Goal: Information Seeking & Learning: Understand process/instructions

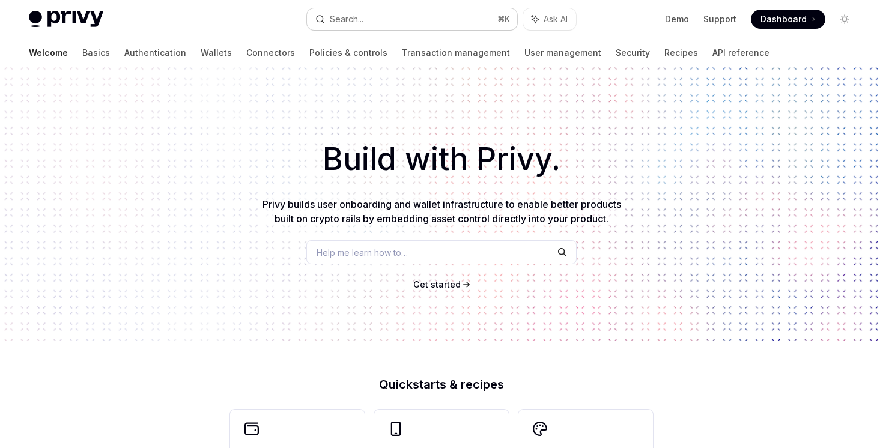
click at [405, 29] on button "Search... ⌘ K" at bounding box center [412, 19] width 210 height 22
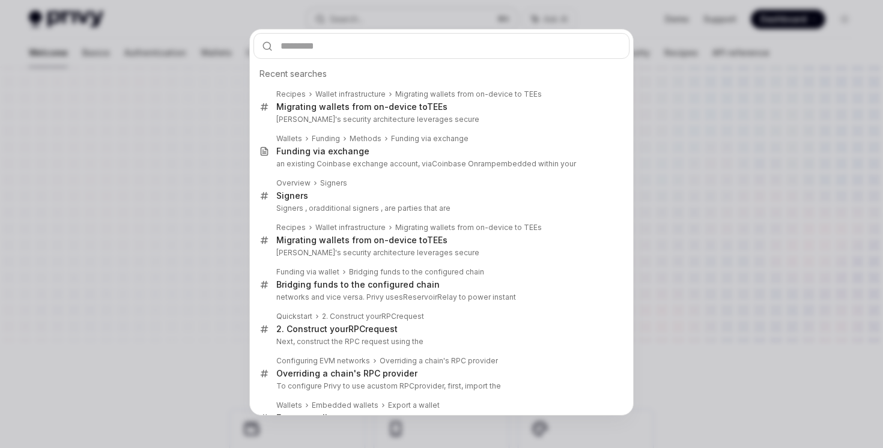
type input "*"
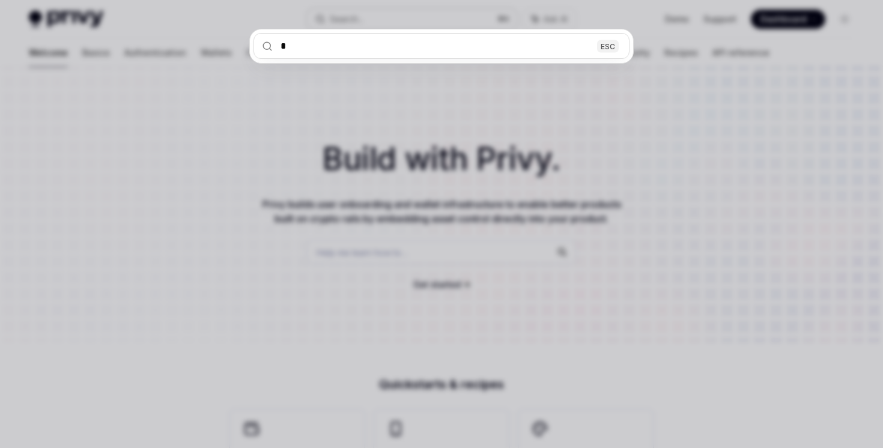
type textarea "*"
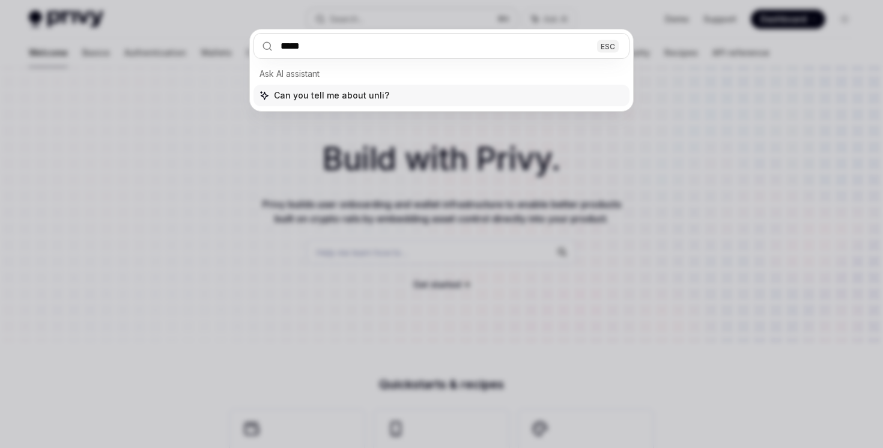
type input "******"
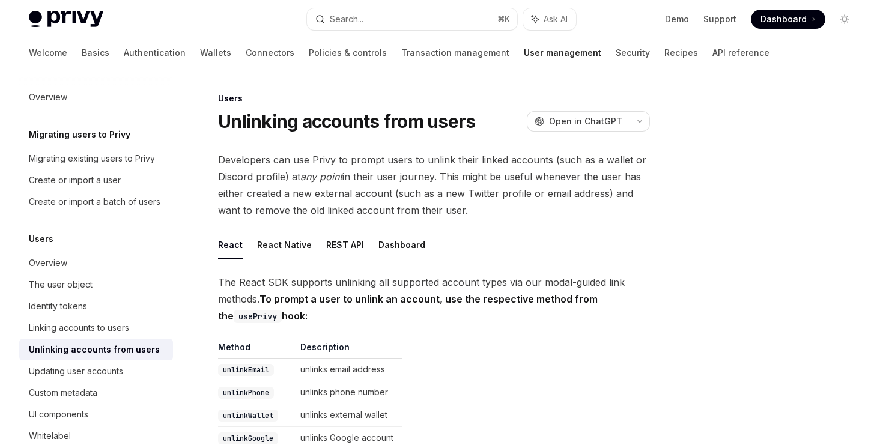
scroll to position [67, 0]
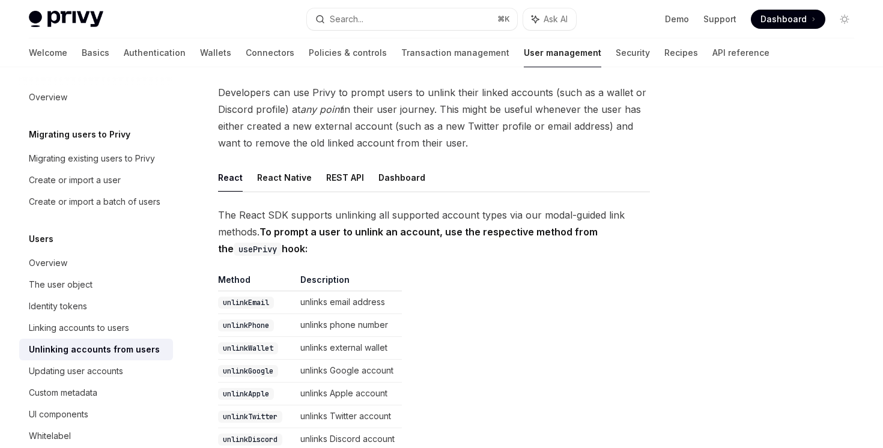
click at [274, 192] on ul "React React Native REST API Dashboard" at bounding box center [434, 177] width 432 height 29
click at [274, 185] on button "React Native" at bounding box center [284, 177] width 55 height 28
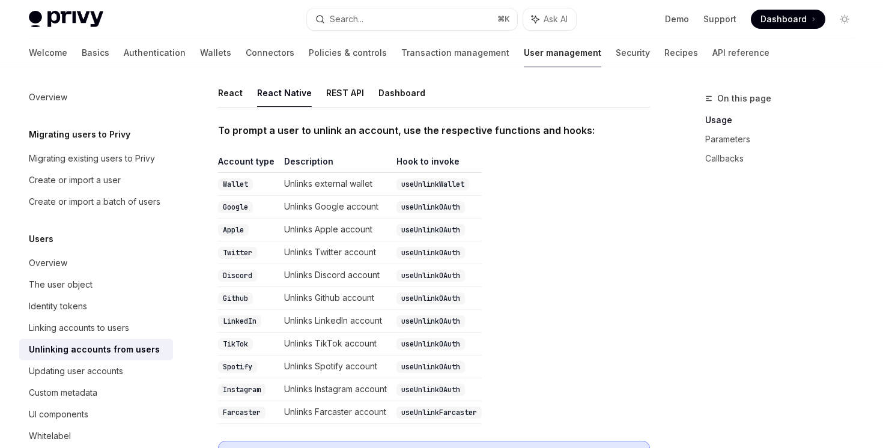
scroll to position [148, 0]
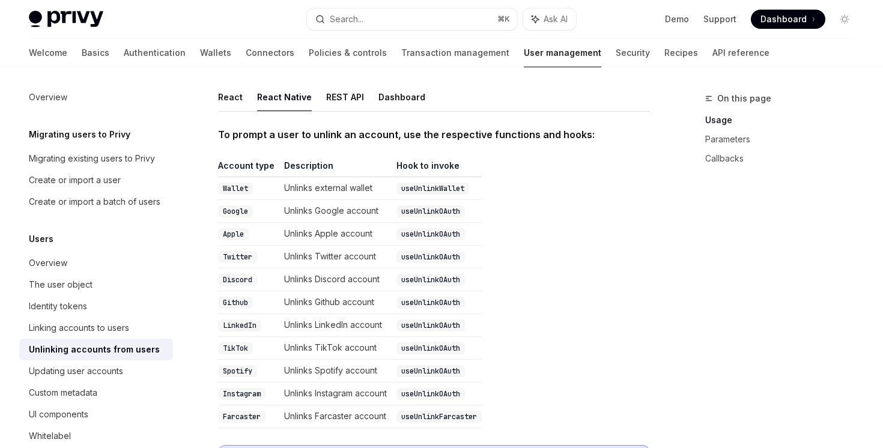
click at [238, 107] on button "React" at bounding box center [230, 97] width 25 height 28
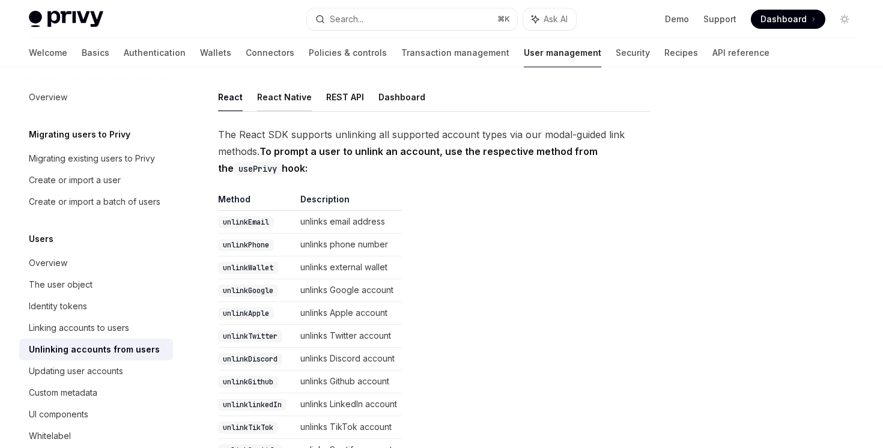
click at [278, 104] on button "React Native" at bounding box center [284, 97] width 55 height 28
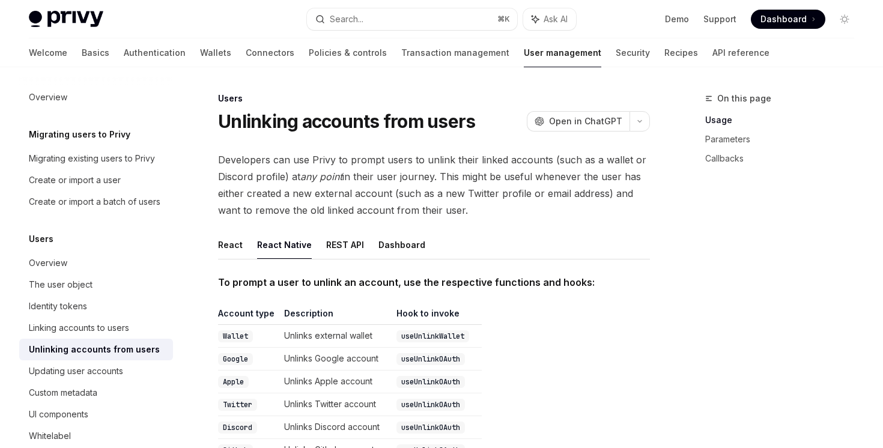
click at [366, 252] on ul "React React Native REST API Dashboard" at bounding box center [434, 245] width 432 height 29
click at [343, 247] on button "REST API" at bounding box center [345, 245] width 38 height 28
type textarea "*"
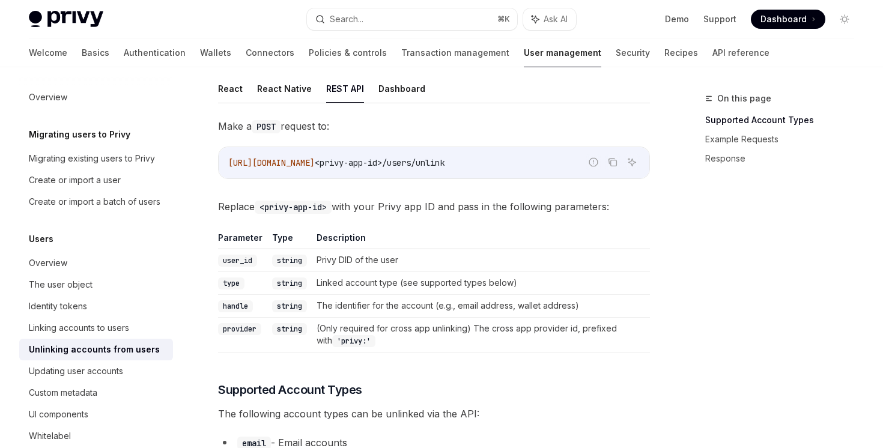
scroll to position [73, 0]
